Goal: Task Accomplishment & Management: Manage account settings

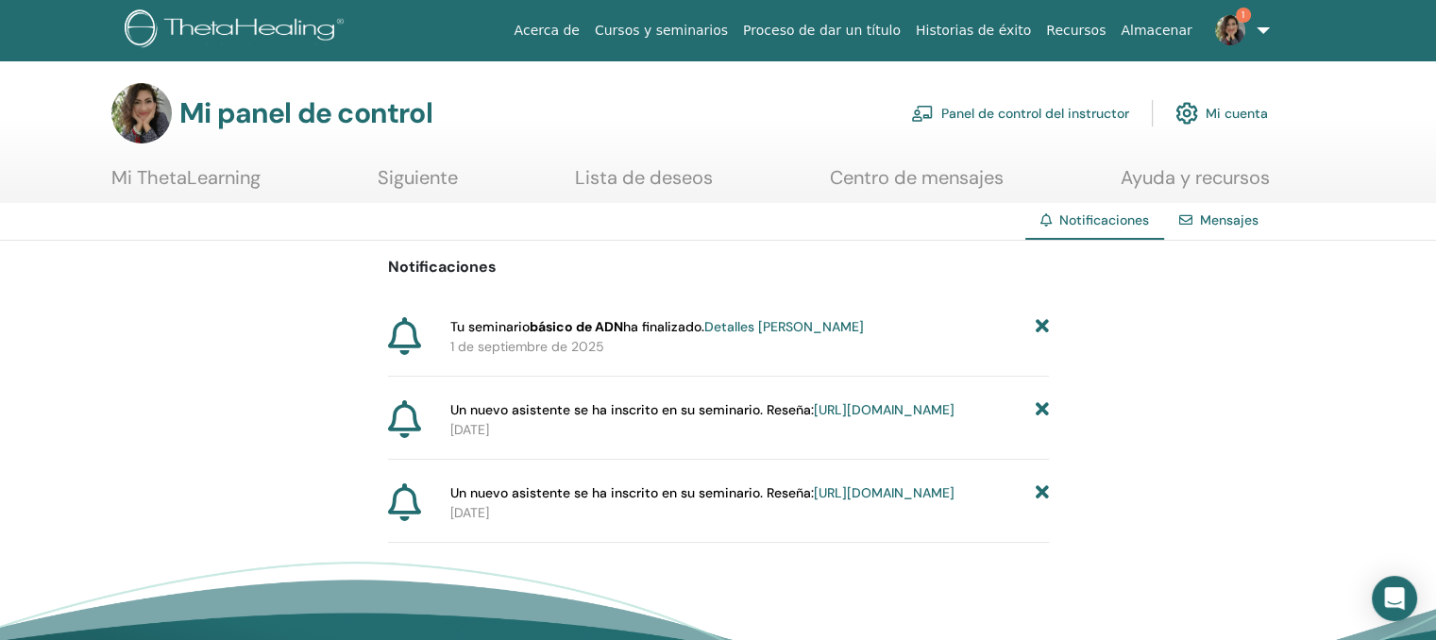
click at [799, 324] on font "Detalles [PERSON_NAME]" at bounding box center [784, 326] width 160 height 17
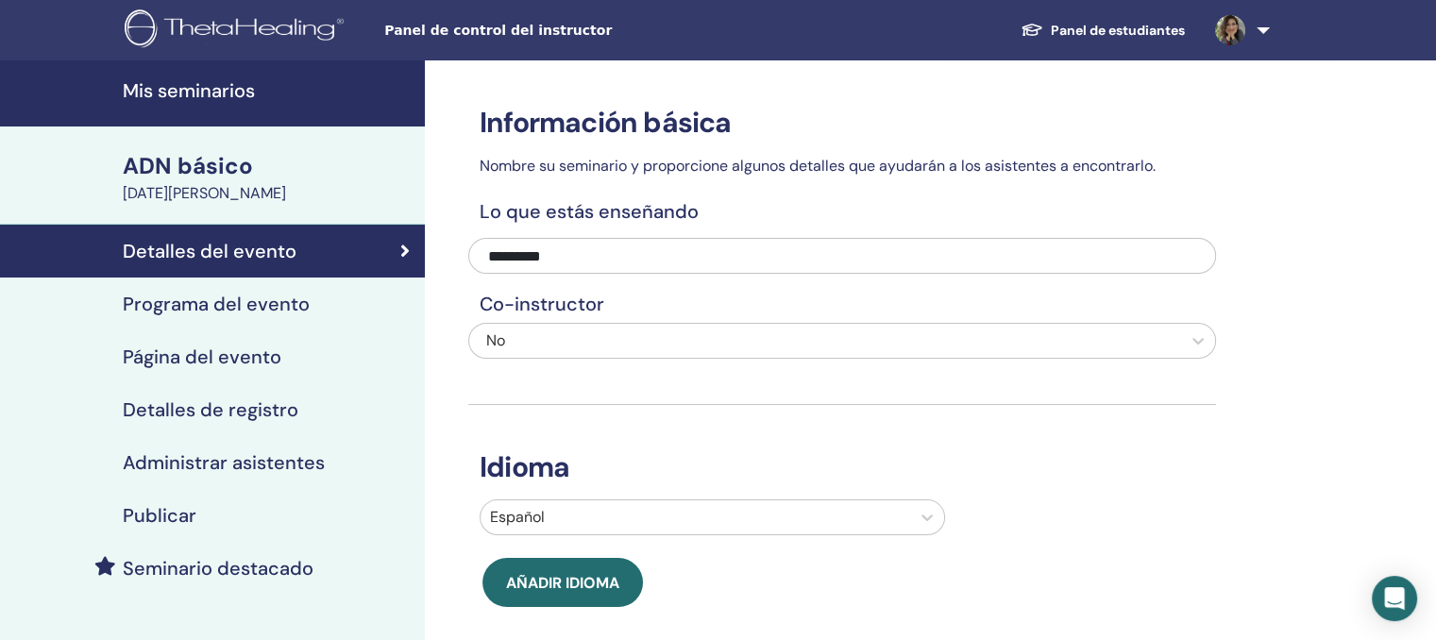
click at [1233, 27] on img at bounding box center [1230, 30] width 30 height 30
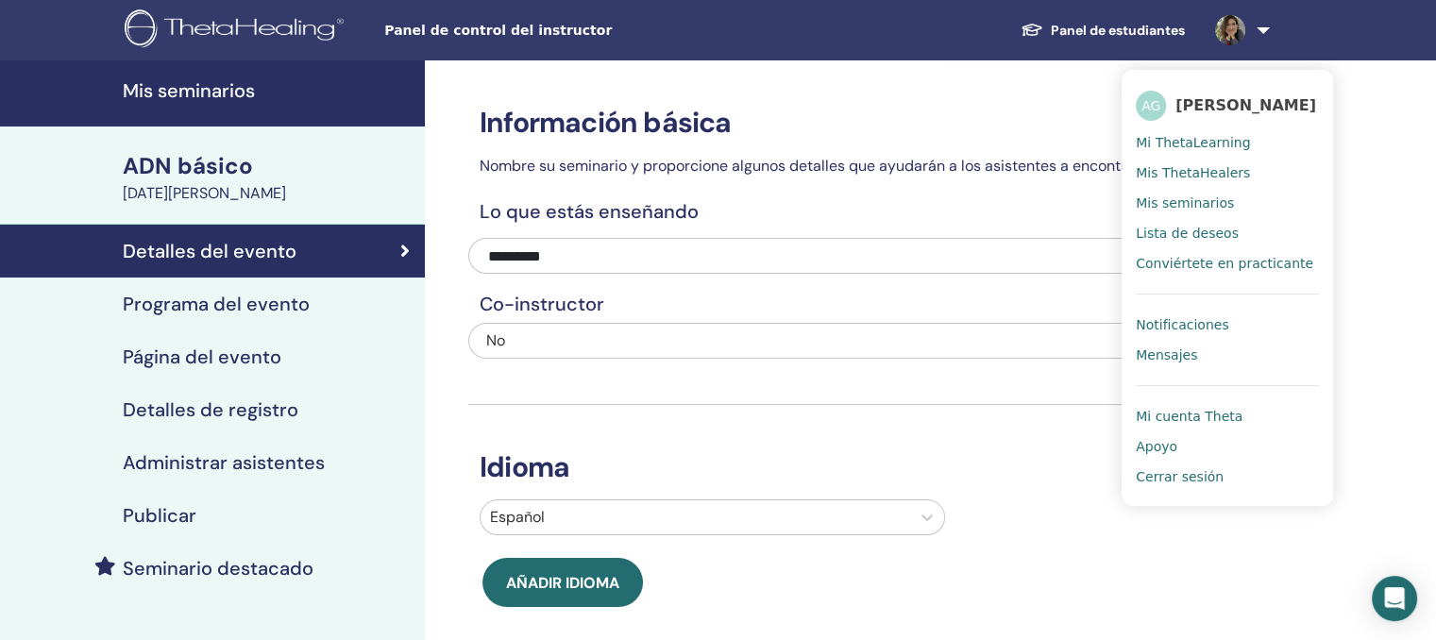
click at [362, 262] on link "Detalles del evento" at bounding box center [212, 251] width 425 height 53
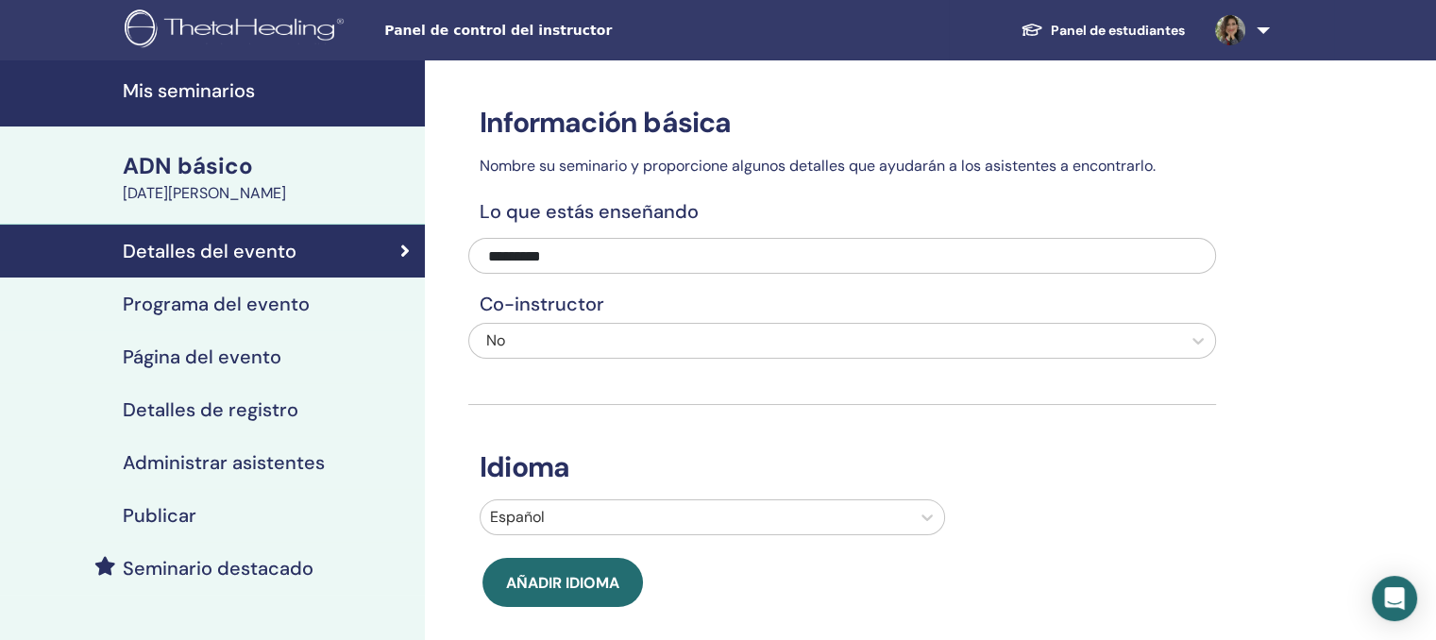
click at [362, 258] on div "Detalles del evento" at bounding box center [212, 251] width 395 height 23
click at [1160, 27] on font "Panel de estudiantes" at bounding box center [1118, 30] width 134 height 17
click at [1237, 32] on img at bounding box center [1230, 30] width 30 height 30
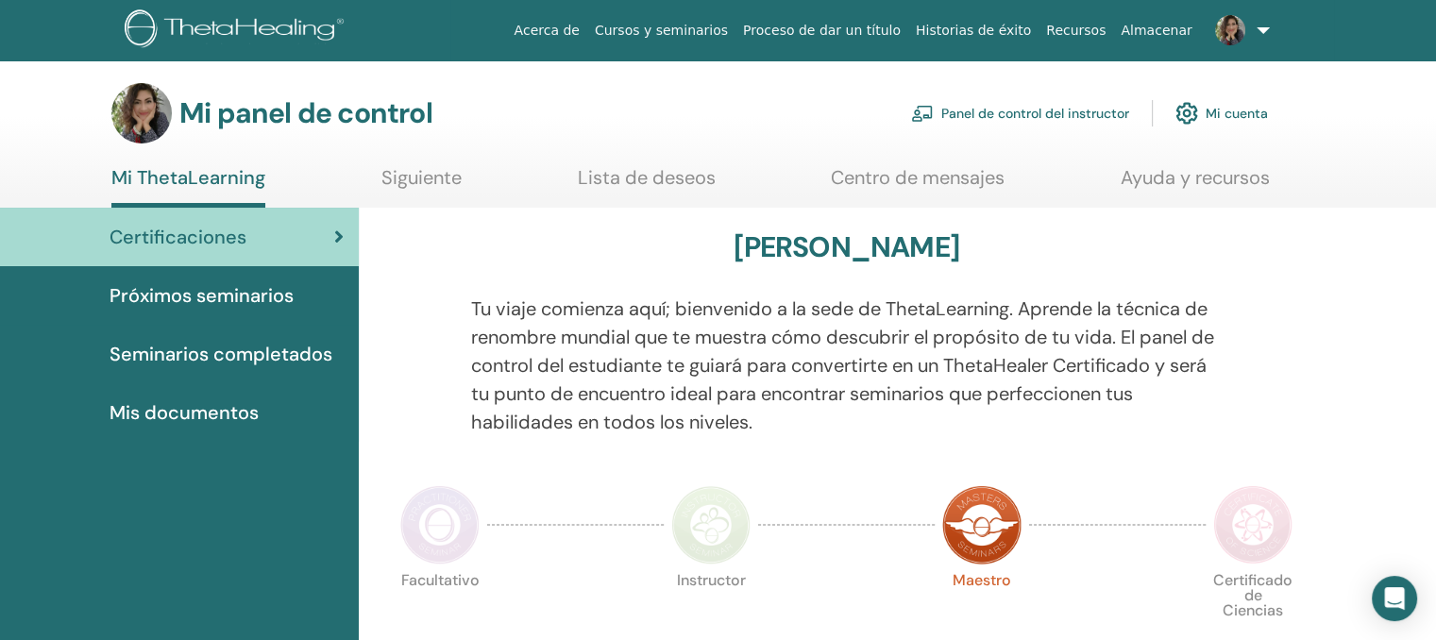
click at [1231, 22] on img at bounding box center [1230, 30] width 30 height 30
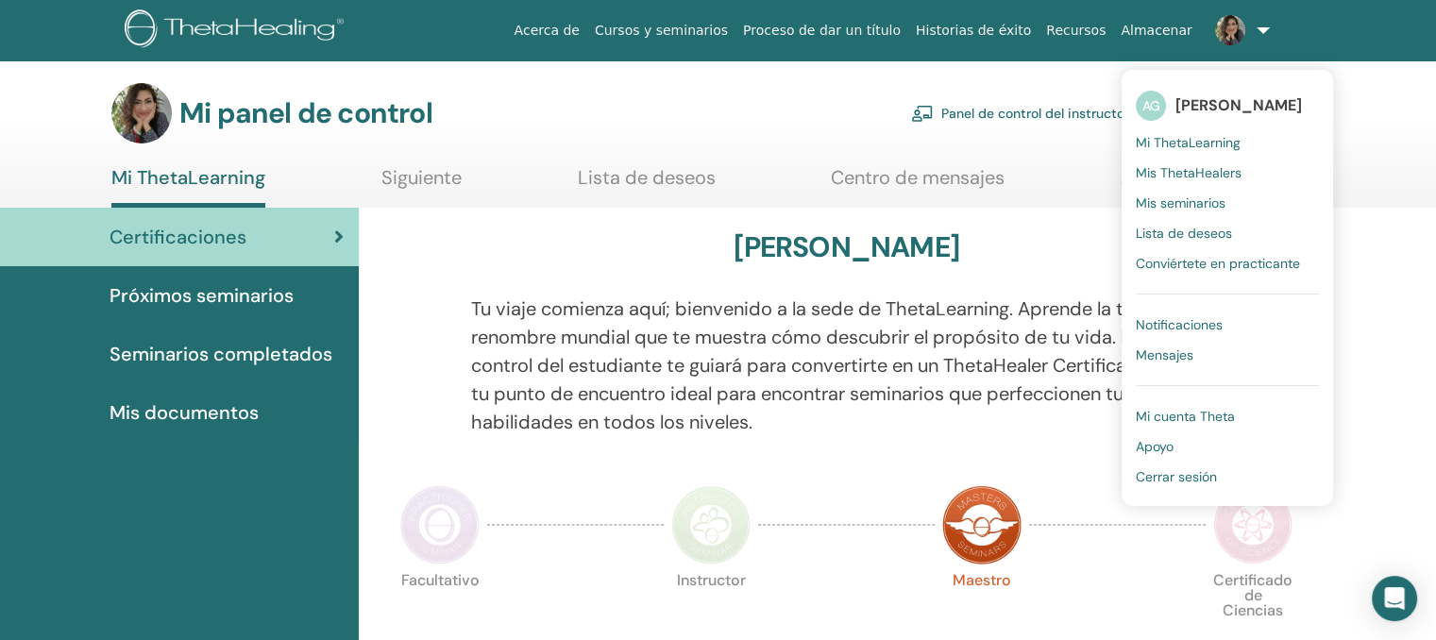
click at [1018, 104] on font "Panel de control del instructor" at bounding box center [1035, 113] width 188 height 18
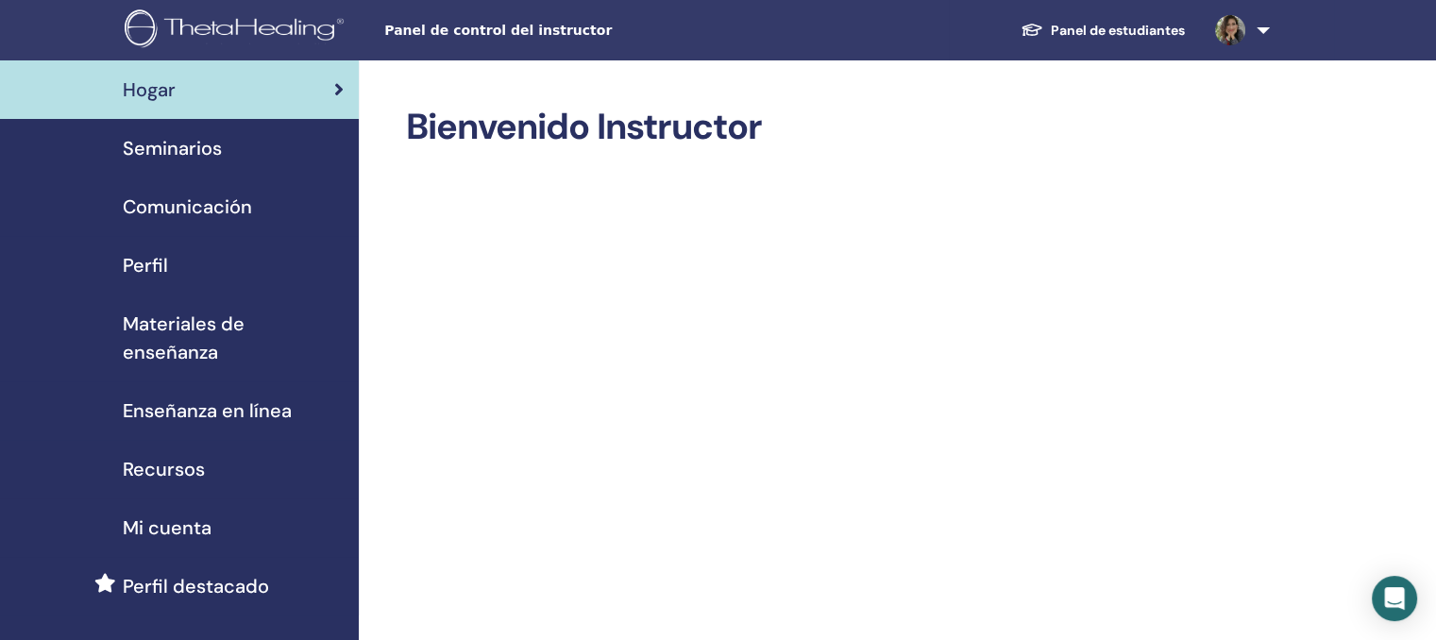
click at [173, 150] on font "Seminarios" at bounding box center [172, 148] width 99 height 25
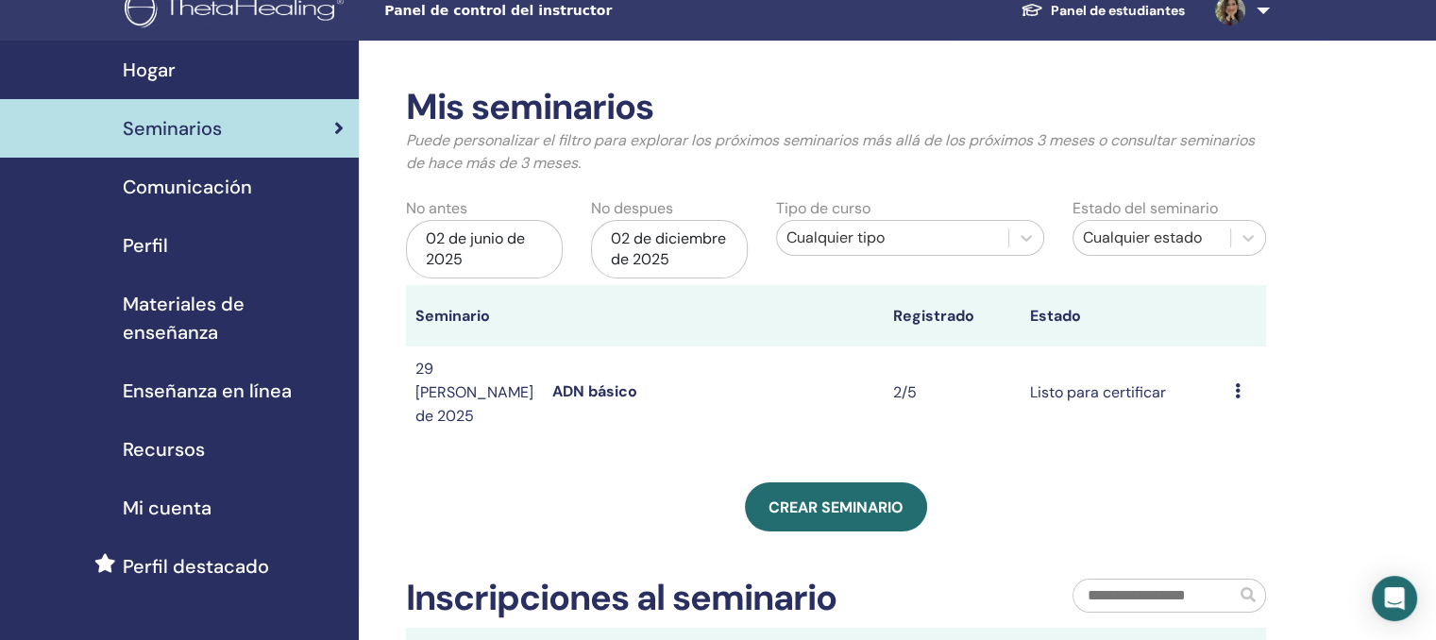
scroll to position [19, 0]
click at [1236, 384] on icon at bounding box center [1238, 391] width 6 height 15
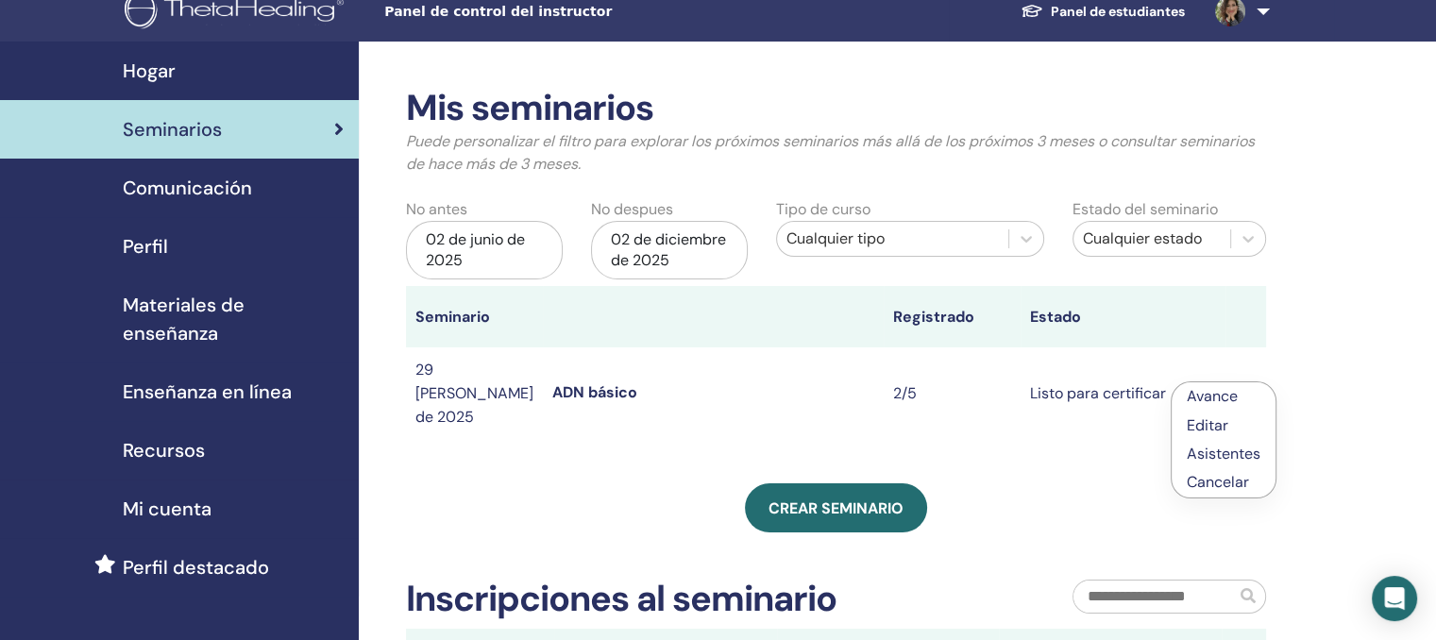
click at [1193, 431] on font "Editar" at bounding box center [1208, 425] width 42 height 20
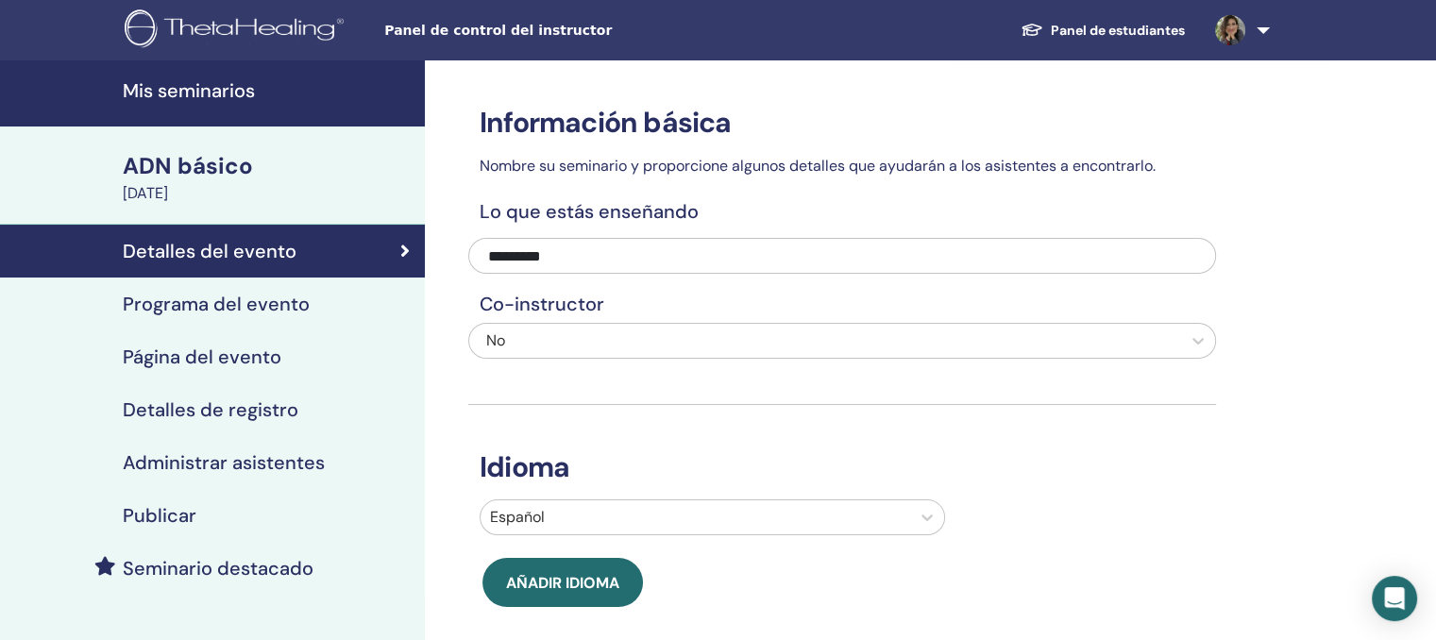
click at [168, 194] on font "[DATE]" at bounding box center [145, 193] width 45 height 20
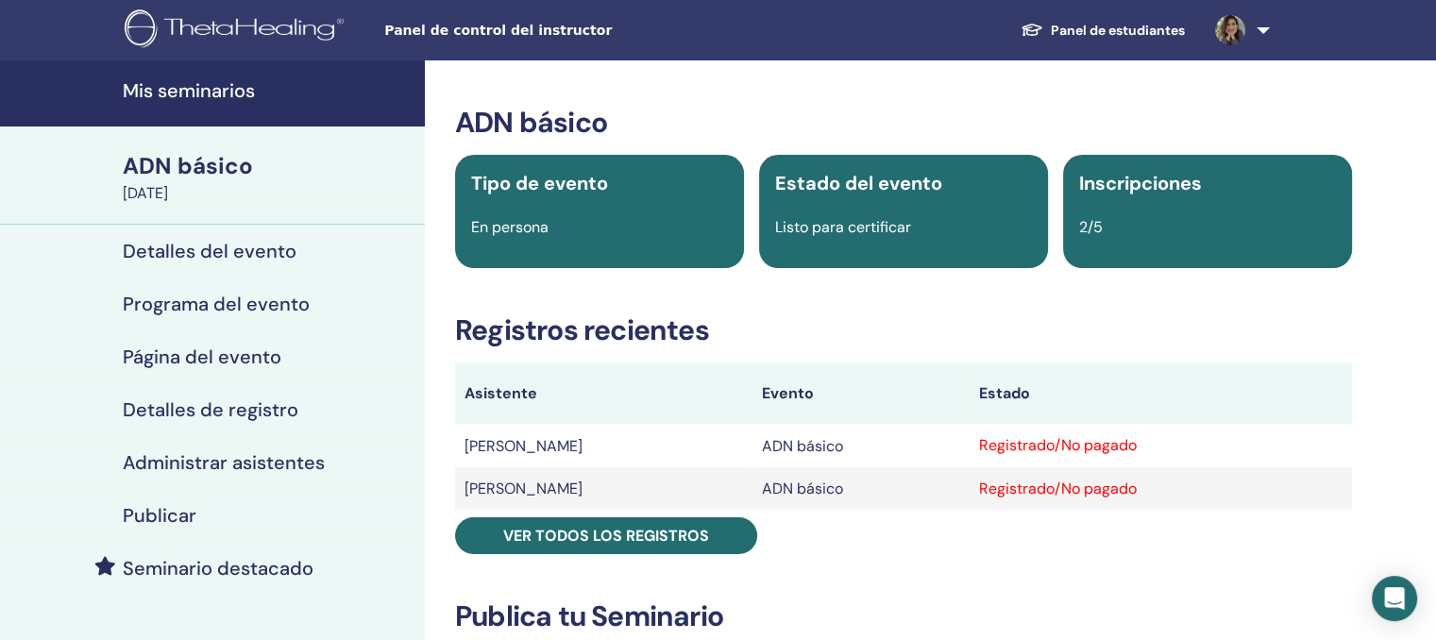
click at [1114, 450] on font "Registrado/No pagado" at bounding box center [1057, 445] width 158 height 20
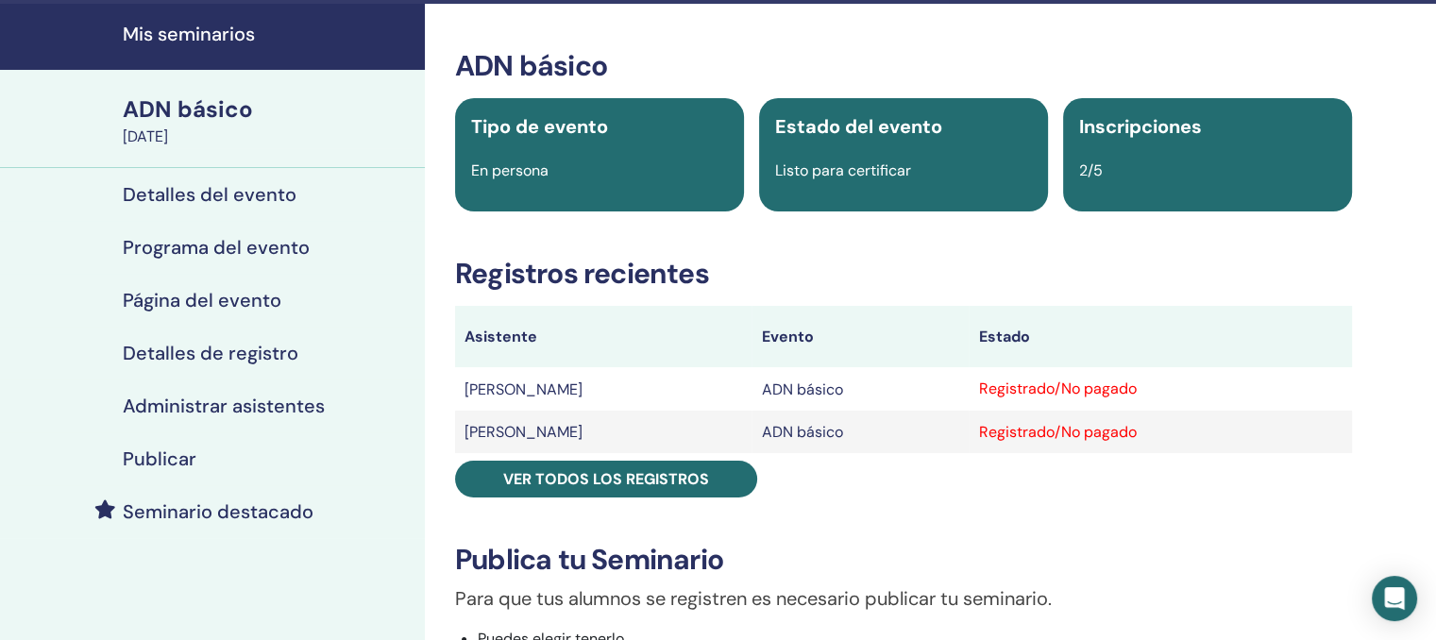
scroll to position [54, 0]
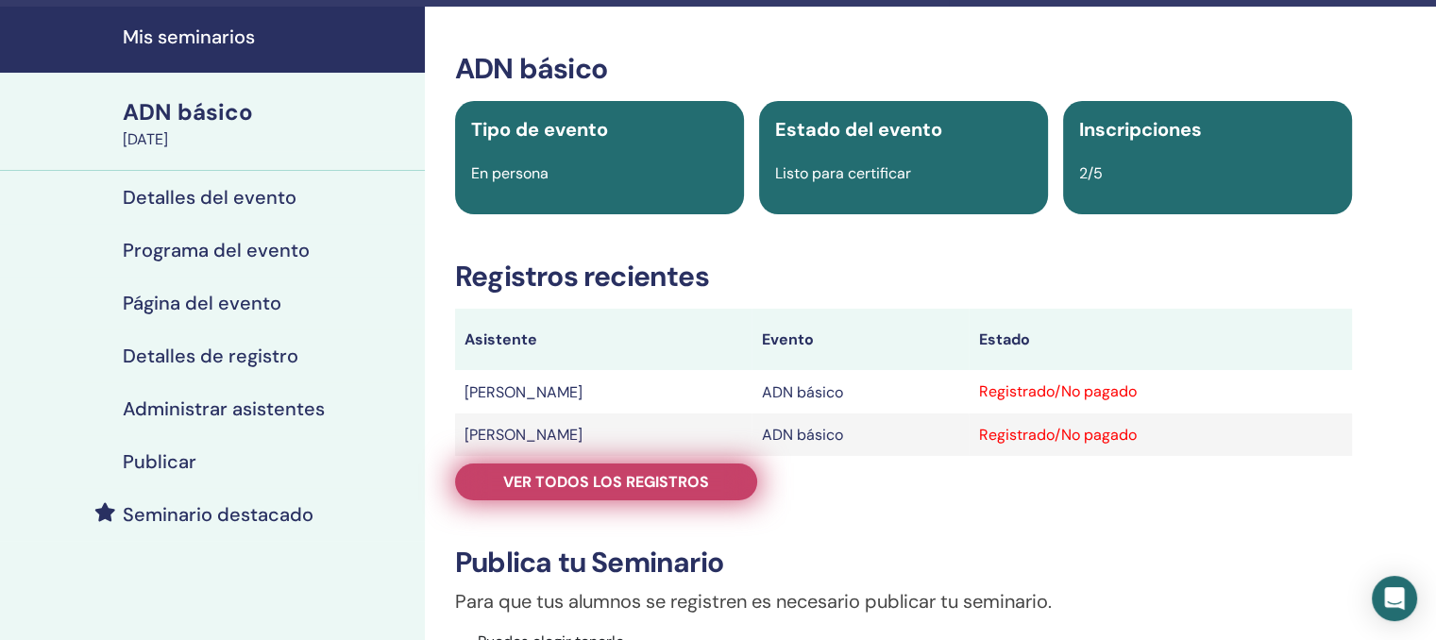
click at [591, 484] on font "Ver todos los registros" at bounding box center [606, 482] width 206 height 20
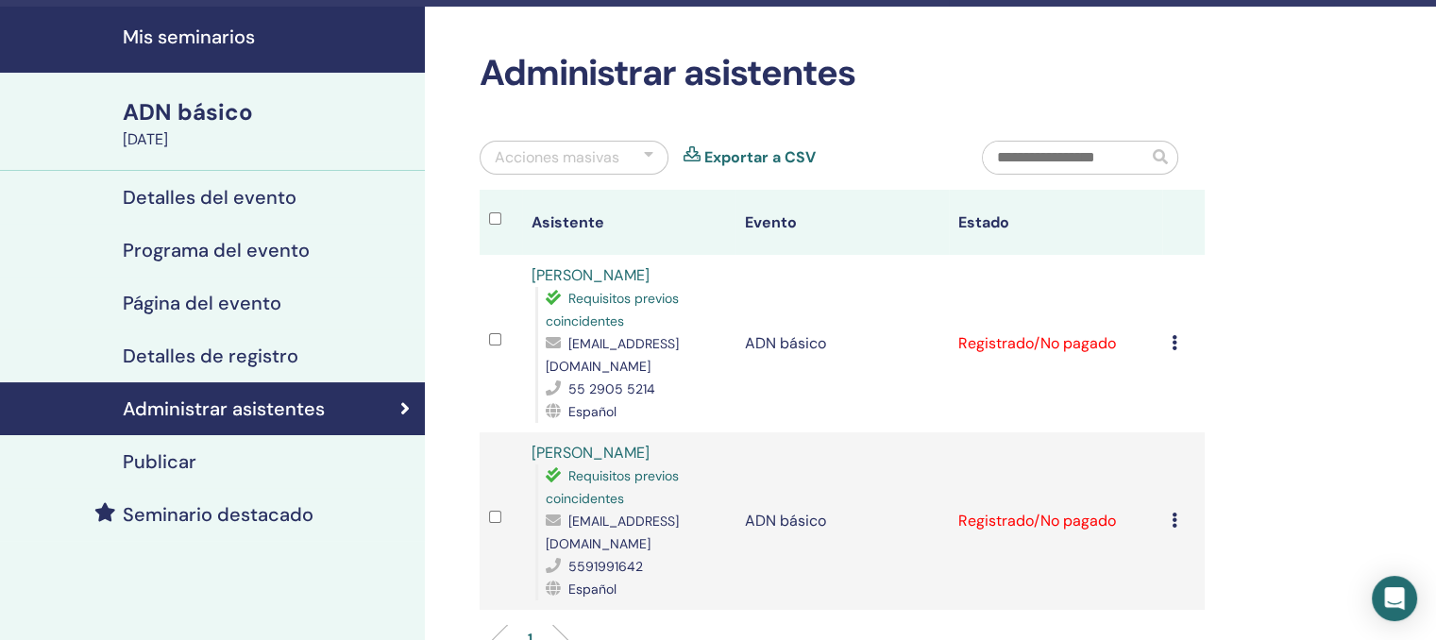
click at [1175, 335] on icon at bounding box center [1174, 342] width 6 height 15
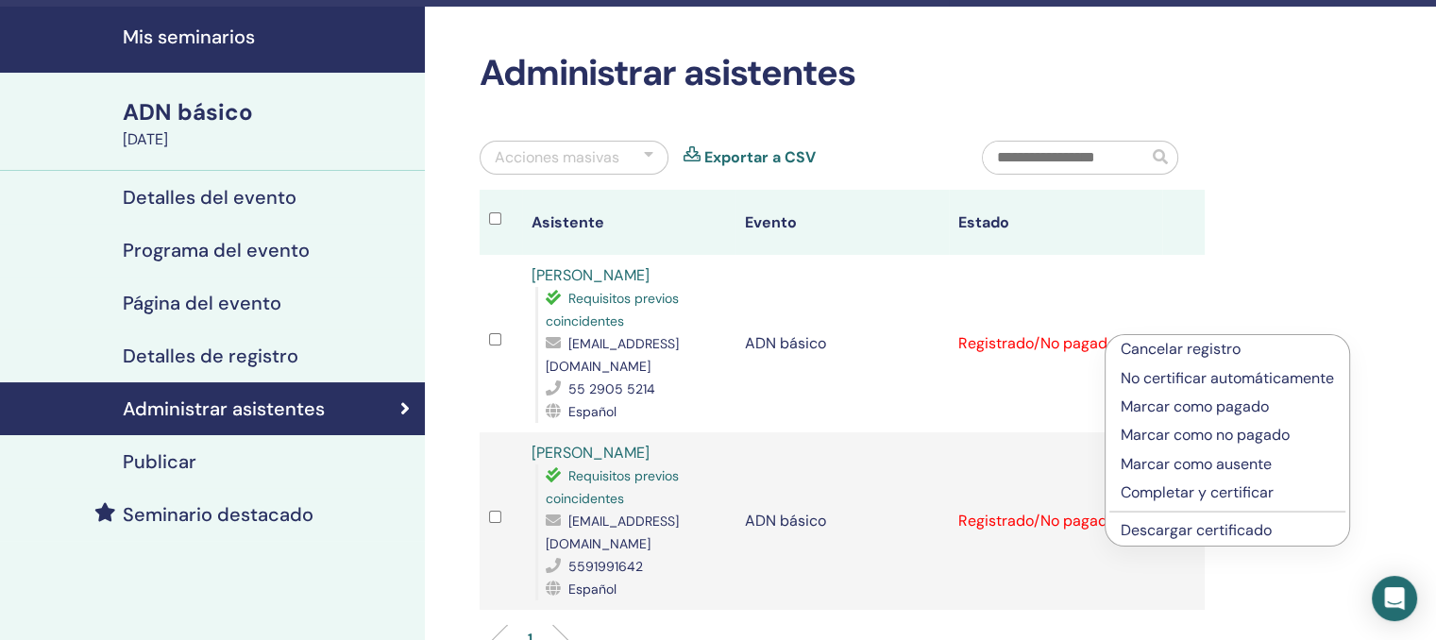
click at [1181, 409] on font "Marcar como pagado" at bounding box center [1194, 406] width 148 height 20
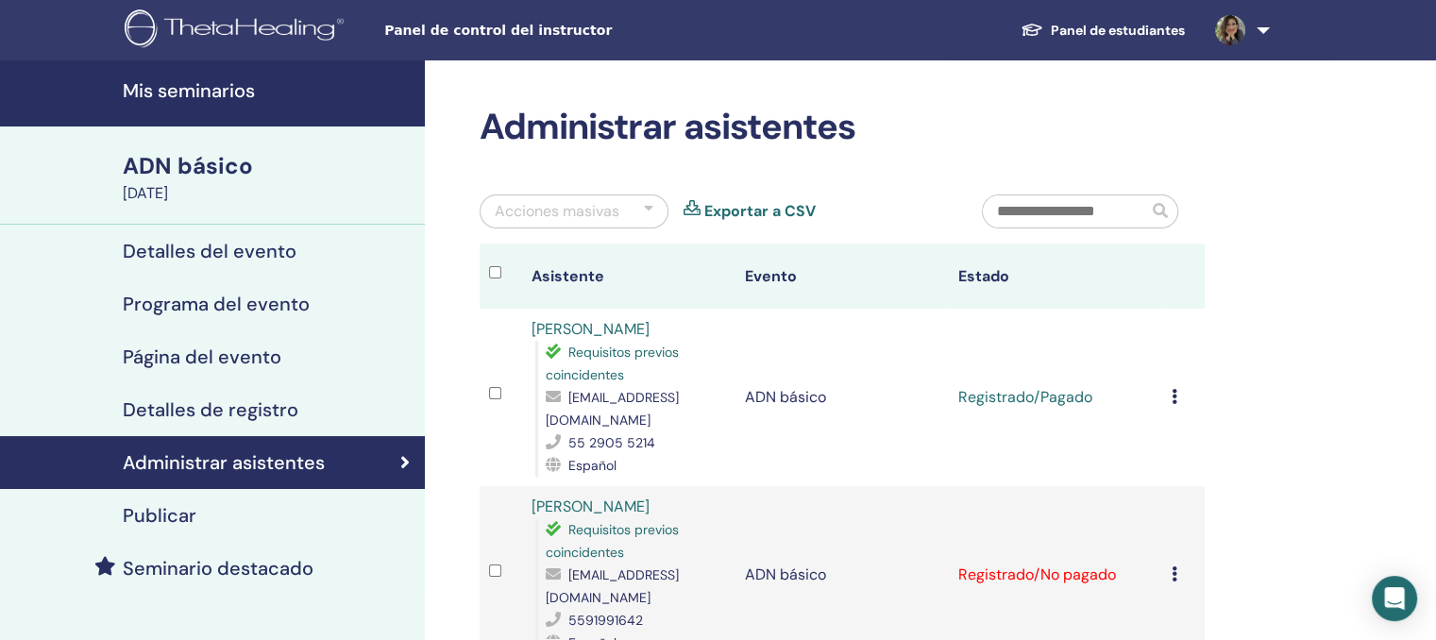
click at [1174, 566] on icon at bounding box center [1174, 573] width 6 height 15
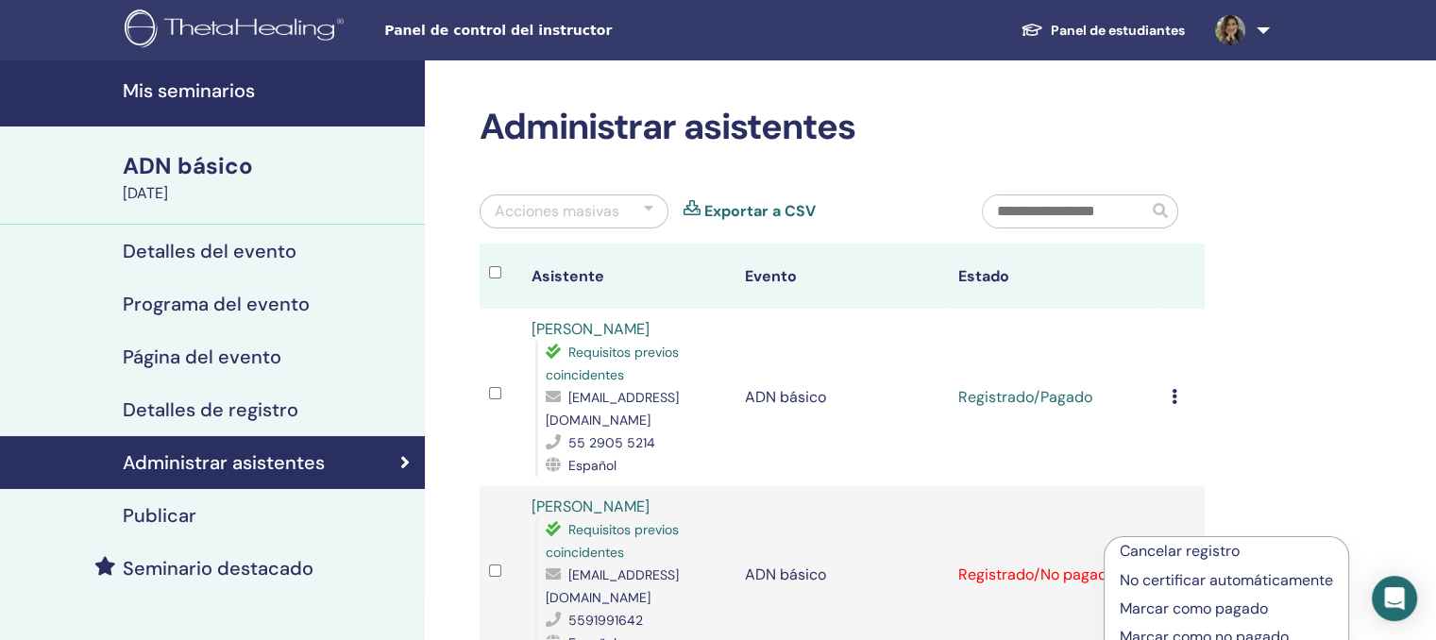
click at [1174, 610] on font "Marcar como pagado" at bounding box center [1194, 608] width 148 height 20
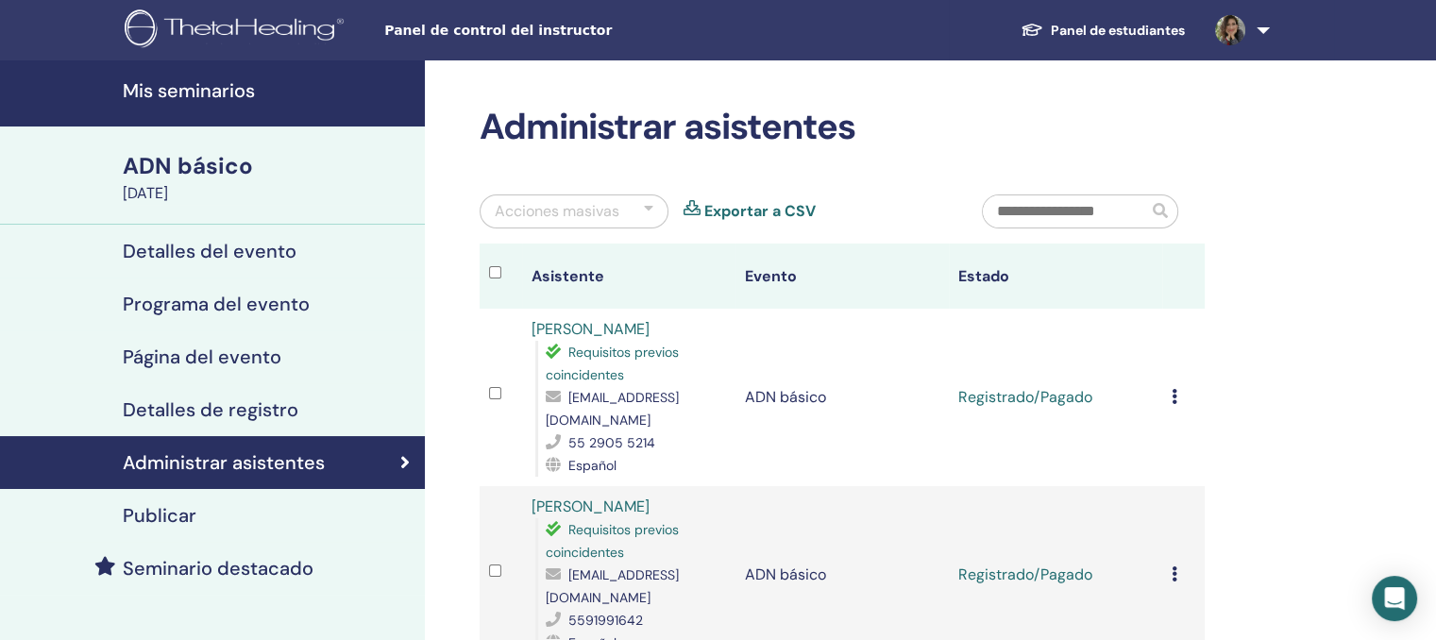
click at [1172, 389] on icon at bounding box center [1174, 396] width 6 height 15
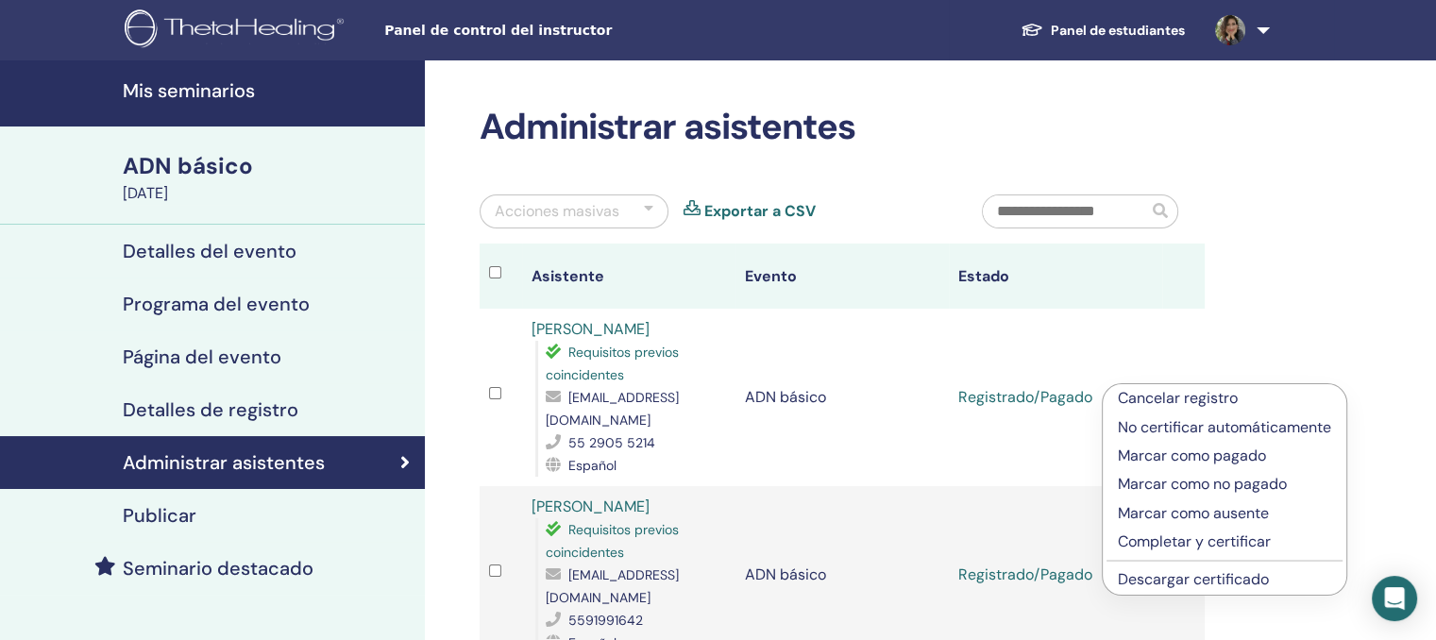
click at [1170, 537] on font "Completar y certificar" at bounding box center [1194, 541] width 153 height 20
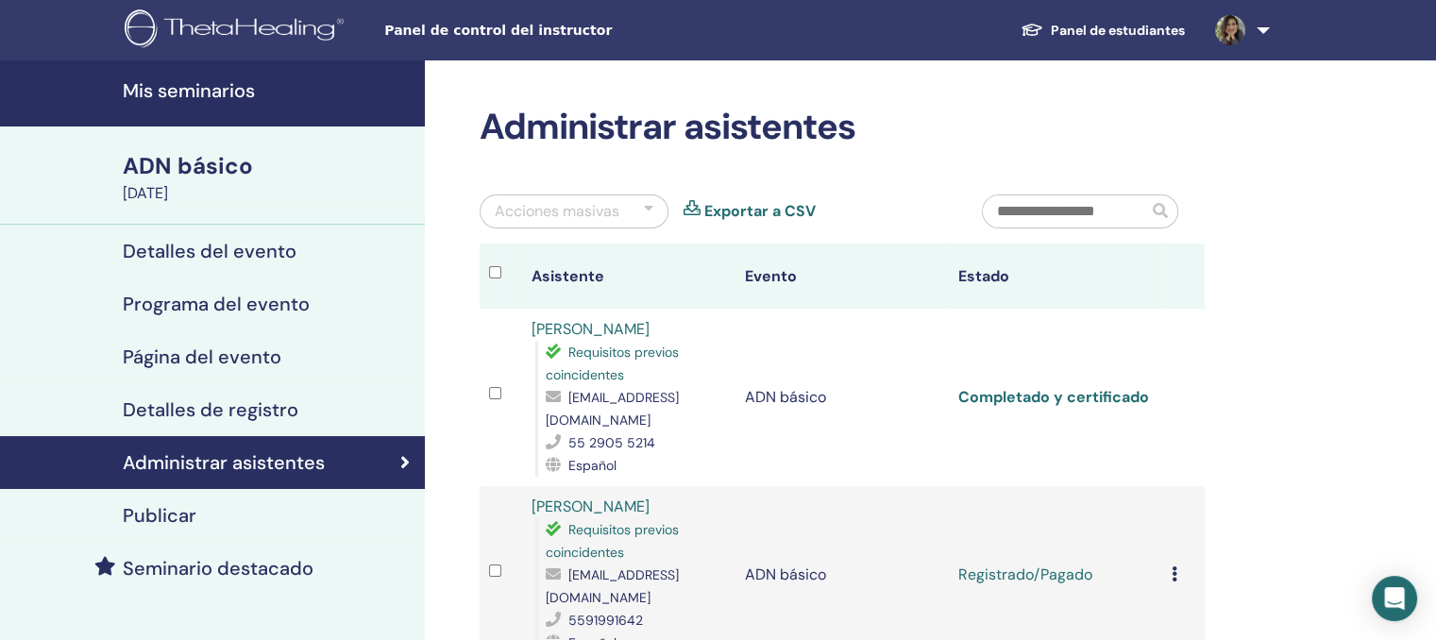
click at [1112, 387] on font "Completado y certificado" at bounding box center [1053, 397] width 191 height 20
click at [1173, 566] on icon at bounding box center [1174, 573] width 6 height 15
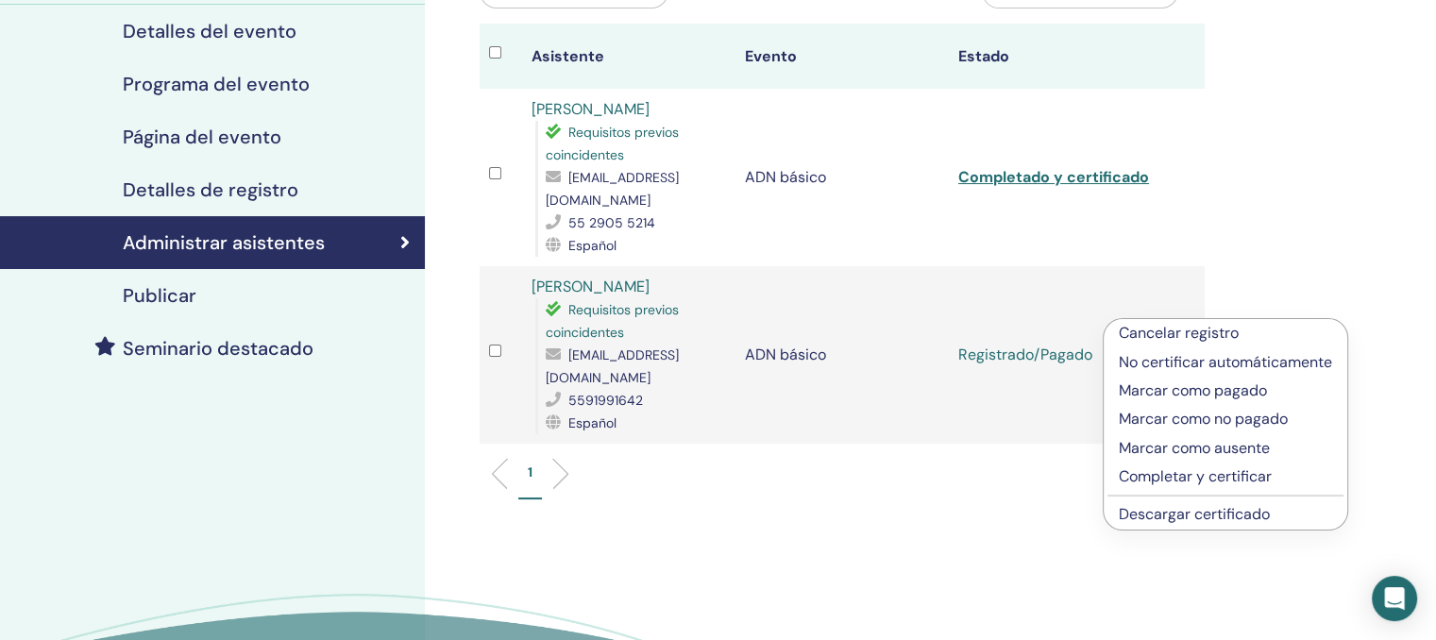
scroll to position [222, 0]
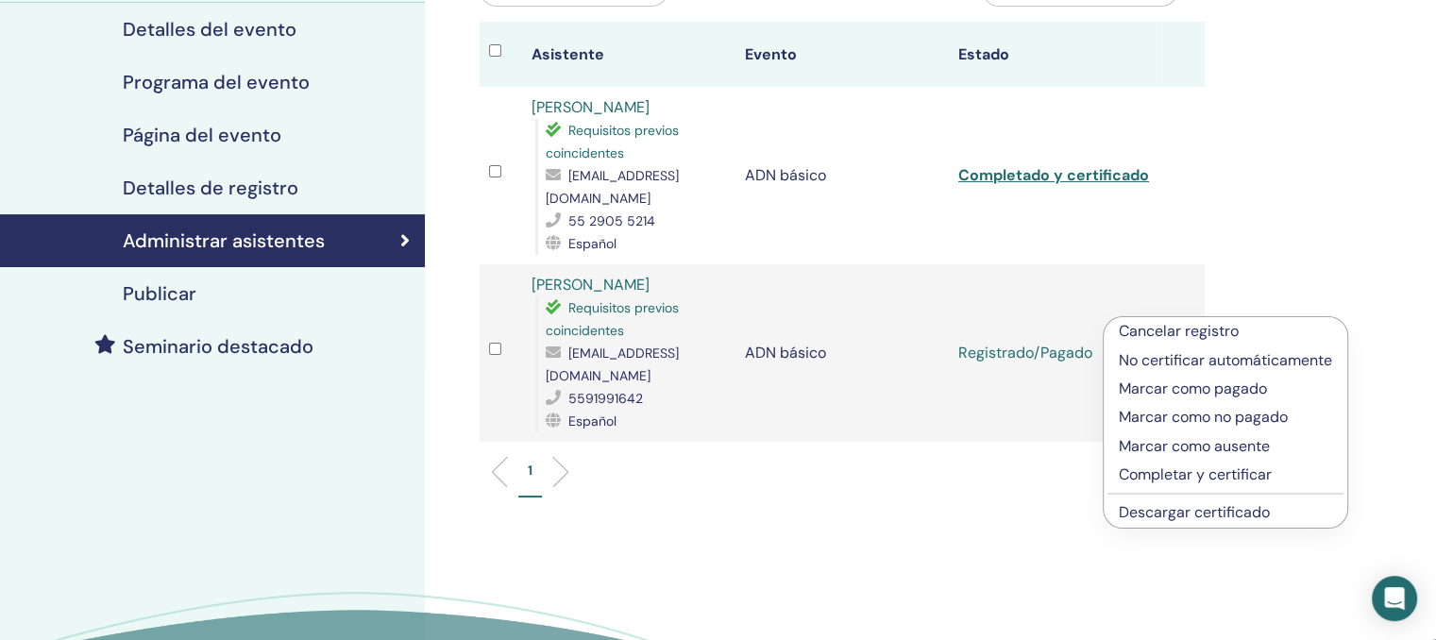
click at [1182, 475] on font "Completar y certificar" at bounding box center [1195, 474] width 153 height 20
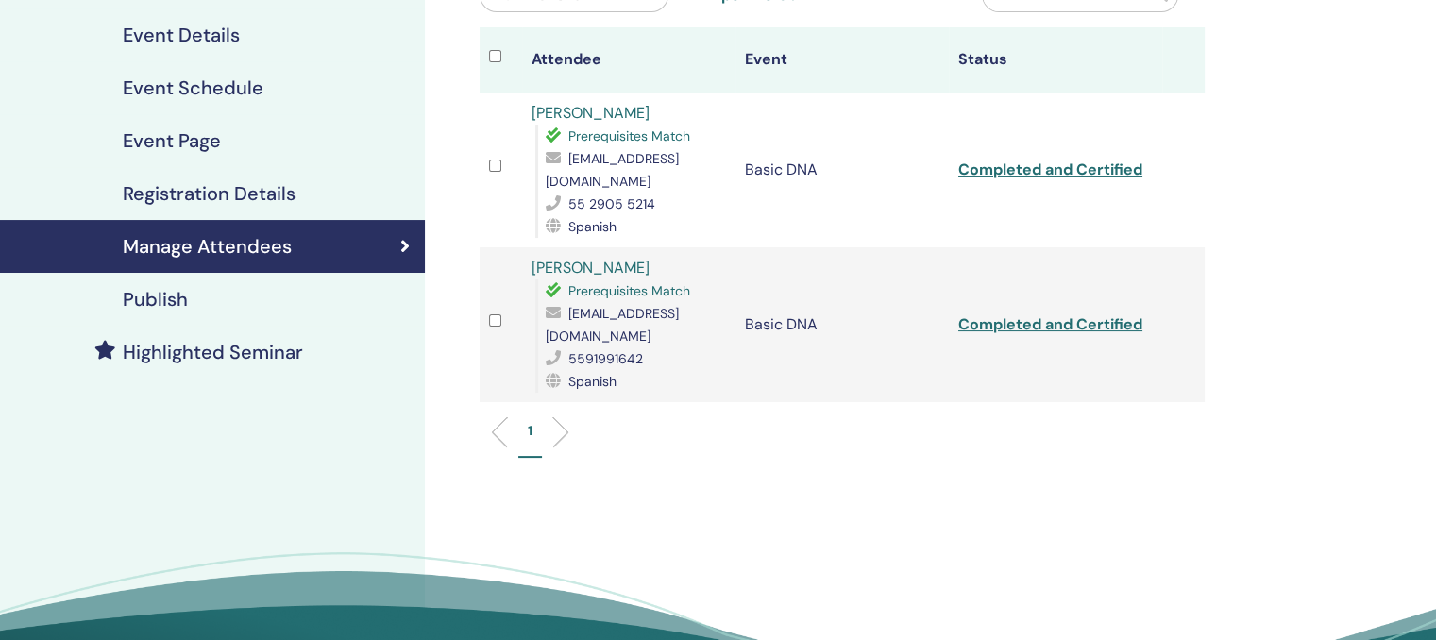
scroll to position [222, 0]
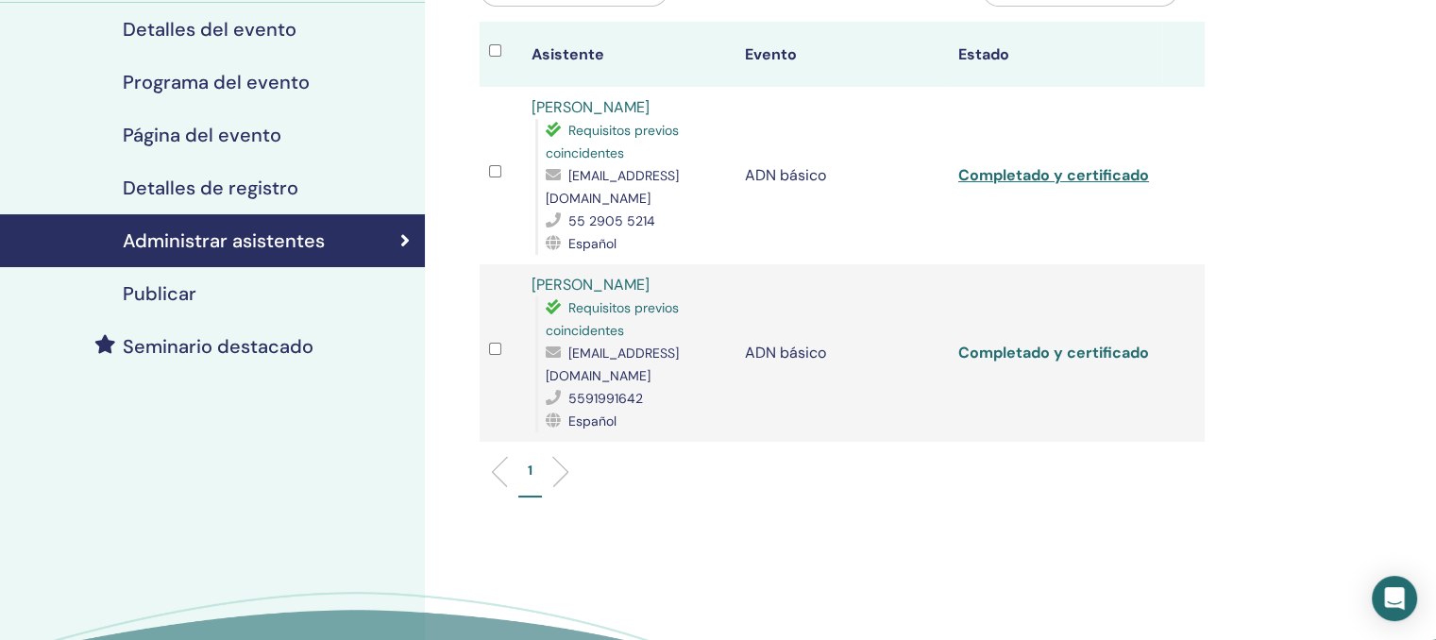
click at [1046, 343] on font "Completado y certificado" at bounding box center [1053, 353] width 191 height 20
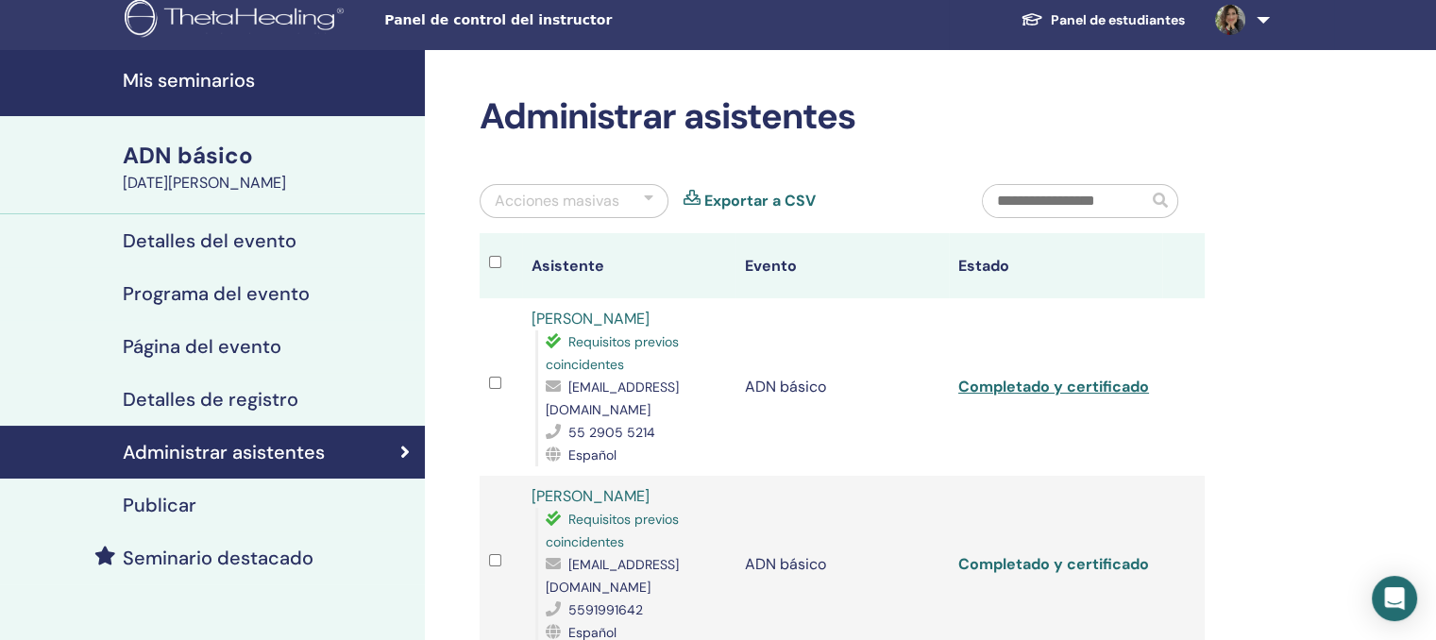
scroll to position [0, 0]
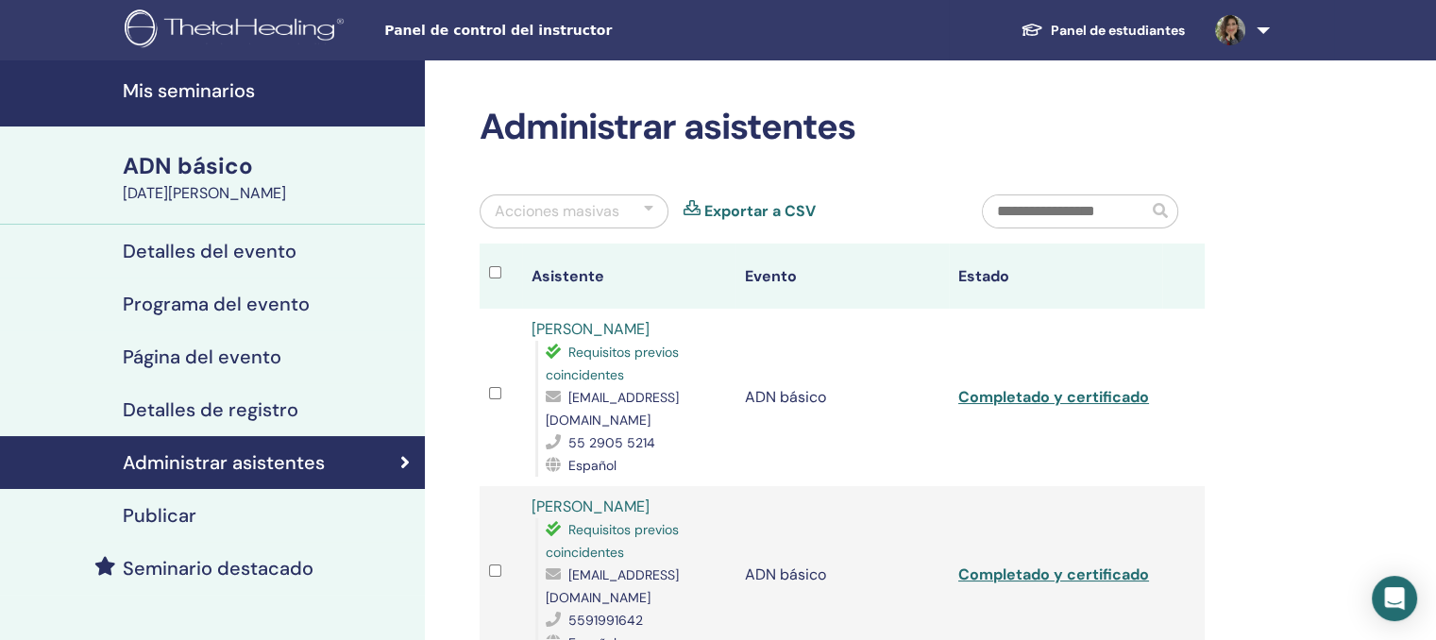
click at [1266, 24] on link at bounding box center [1238, 30] width 77 height 60
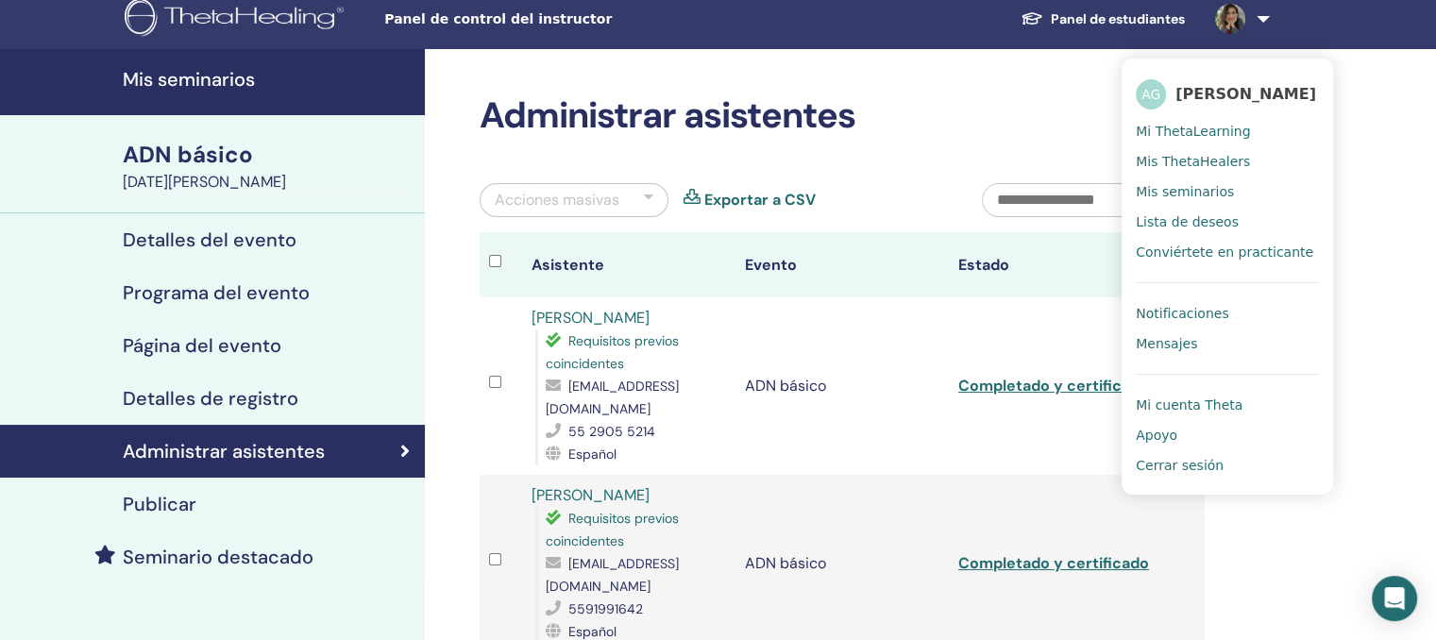
scroll to position [7, 0]
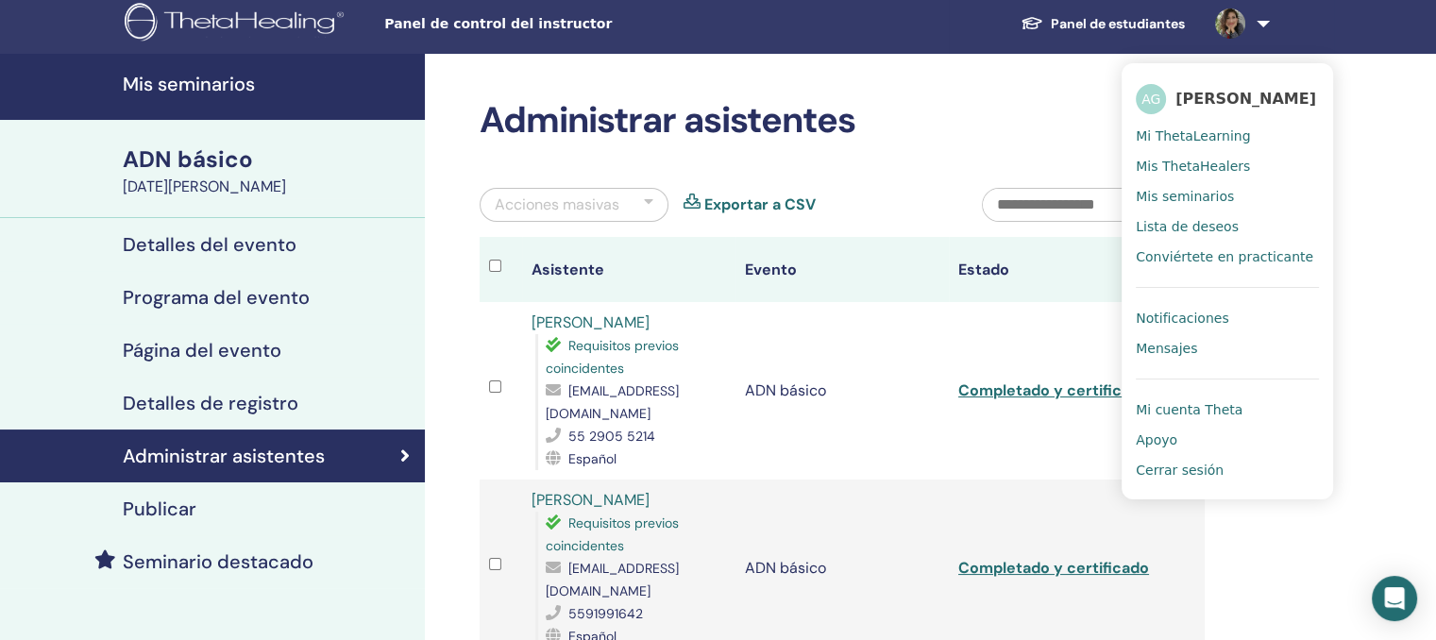
click at [1255, 580] on div "Administrar asistentes Acciones masivas Exportar a CSV Asistente Evento Estado …" at bounding box center [903, 525] width 957 height 942
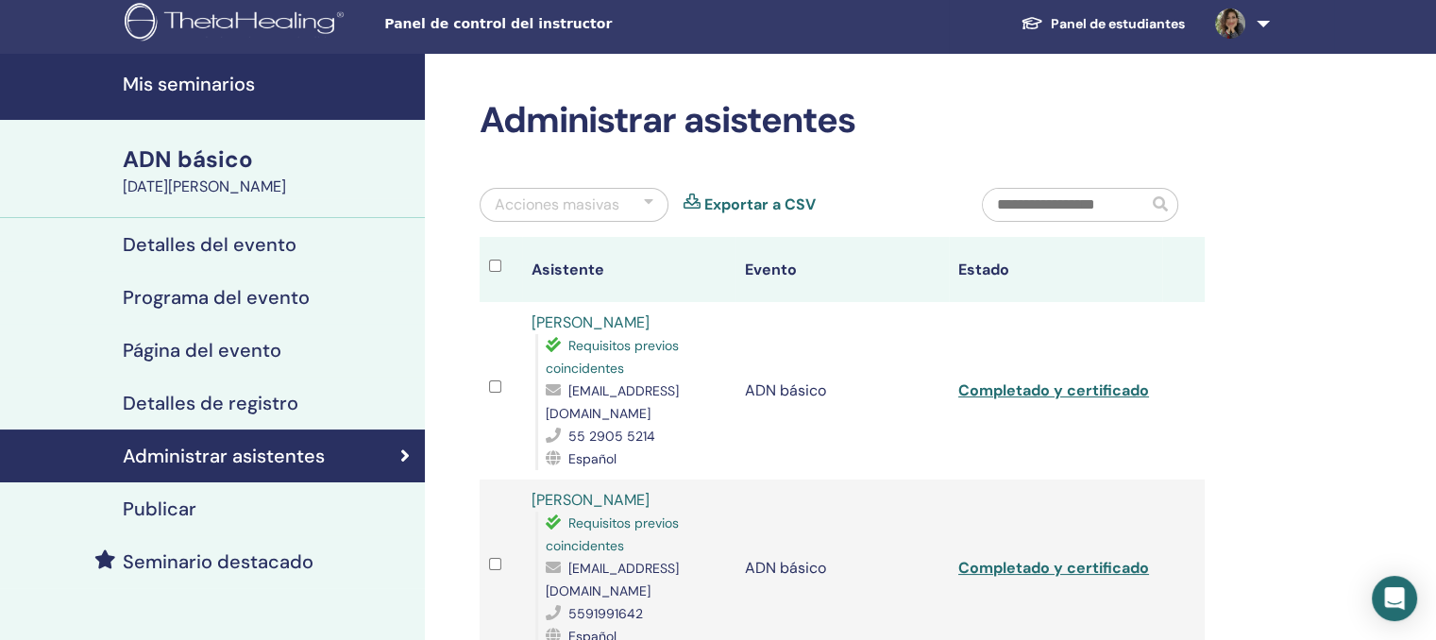
click at [1261, 20] on link at bounding box center [1238, 23] width 77 height 60
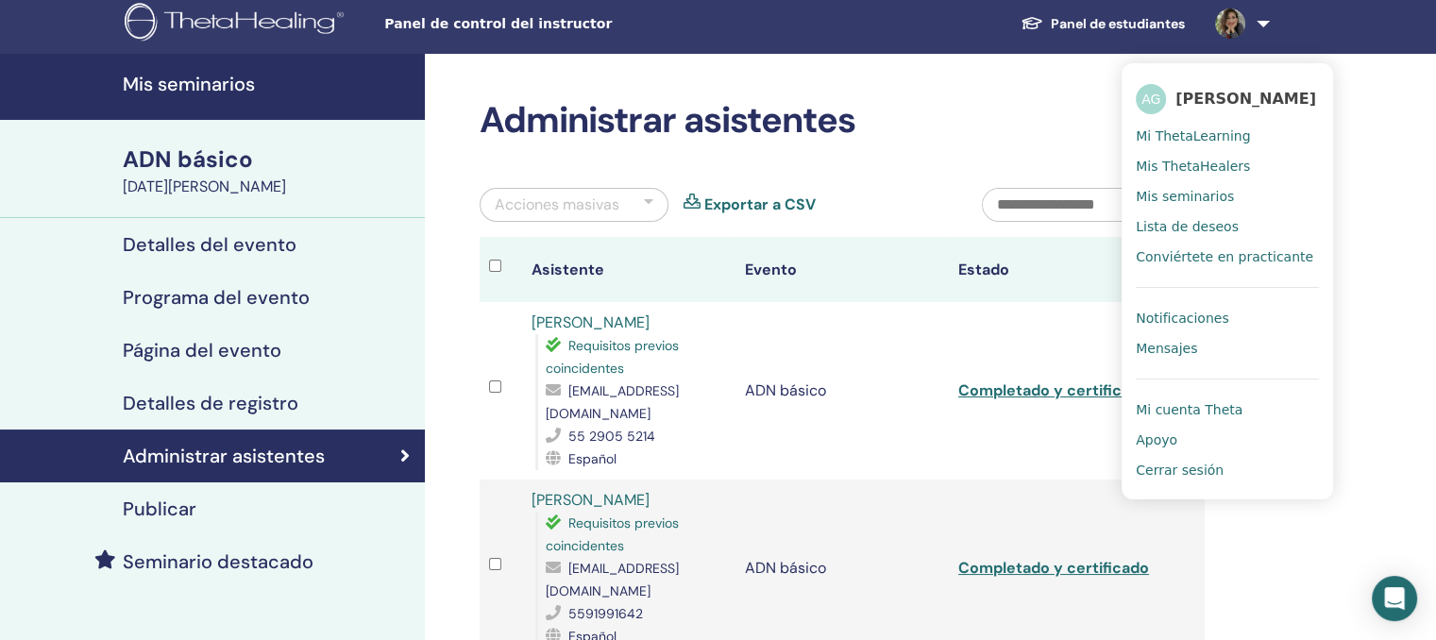
click at [1188, 476] on font "Cerrar sesión" at bounding box center [1180, 470] width 88 height 15
